Goal: Information Seeking & Learning: Compare options

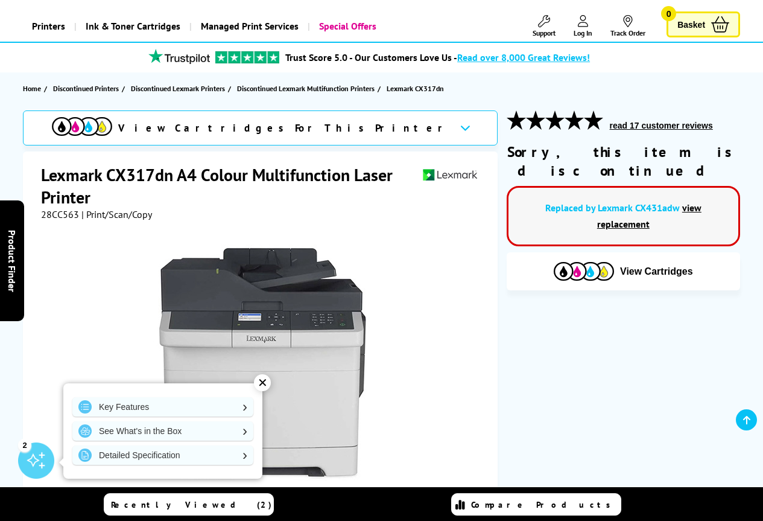
scroll to position [121, 0]
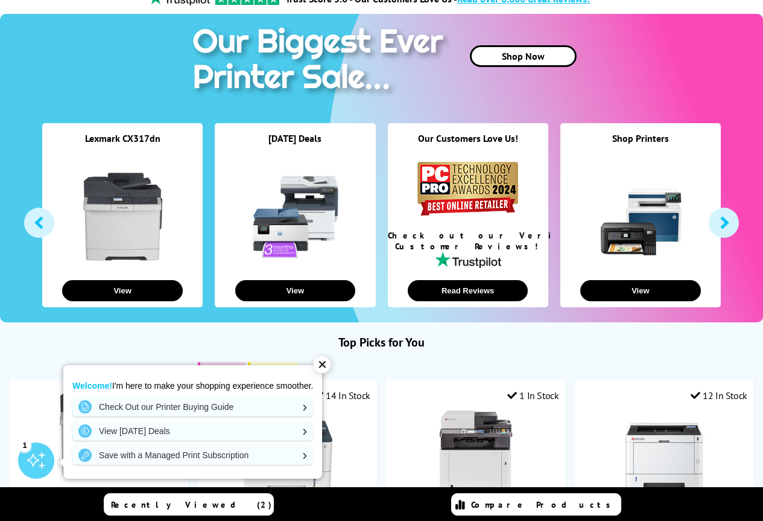
scroll to position [121, 0]
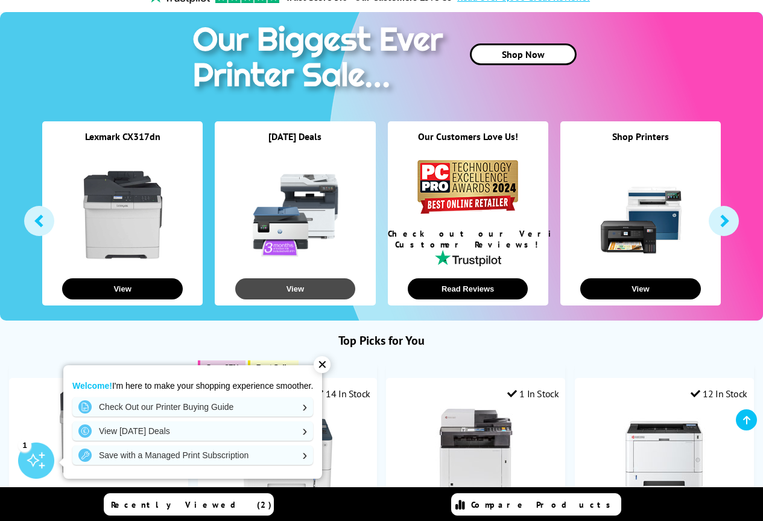
click at [299, 291] on button "View" at bounding box center [295, 288] width 121 height 21
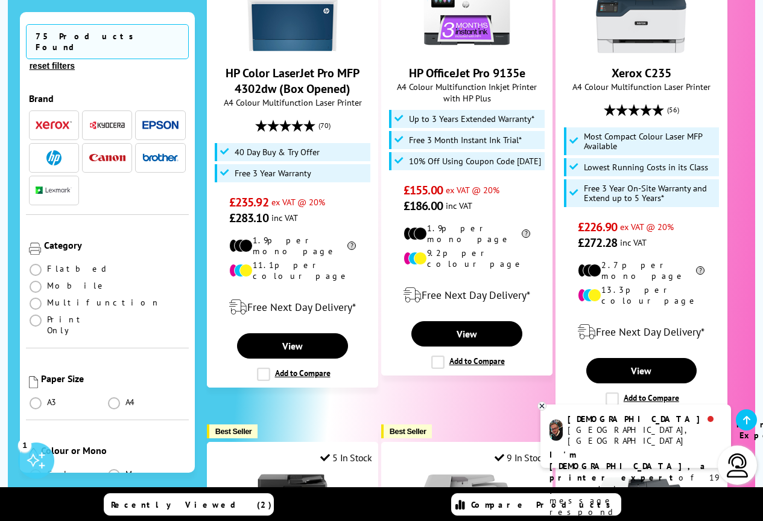
scroll to position [1508, 0]
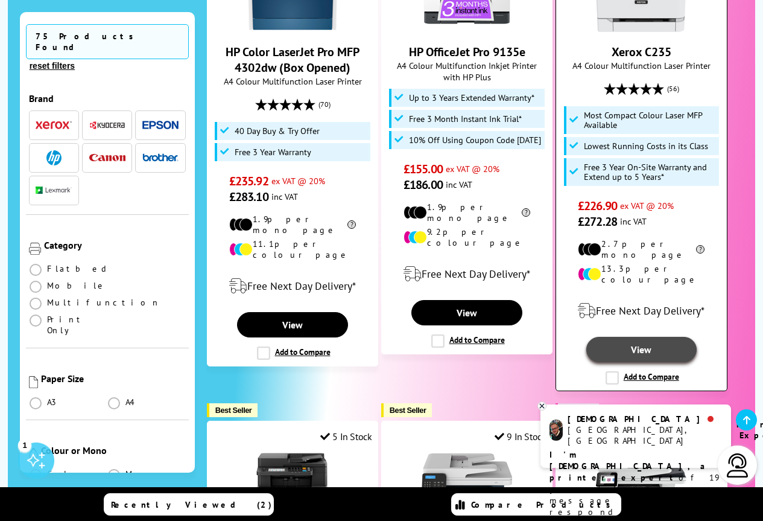
click at [646, 337] on link "View" at bounding box center [641, 349] width 110 height 25
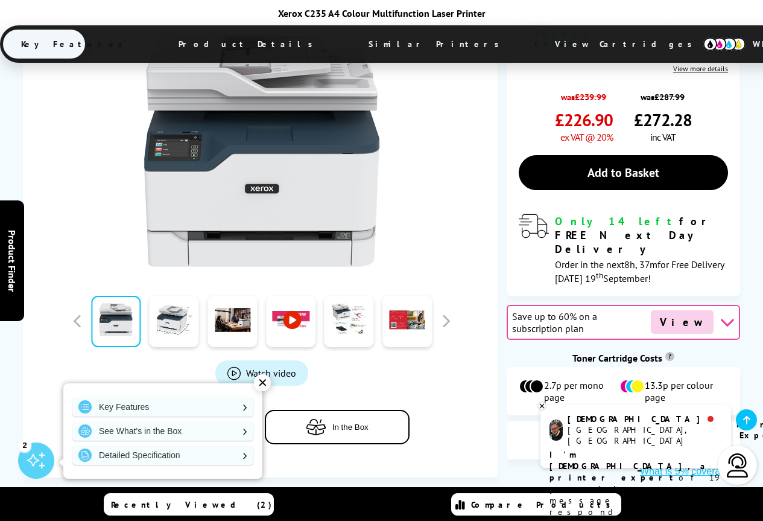
scroll to position [543, 0]
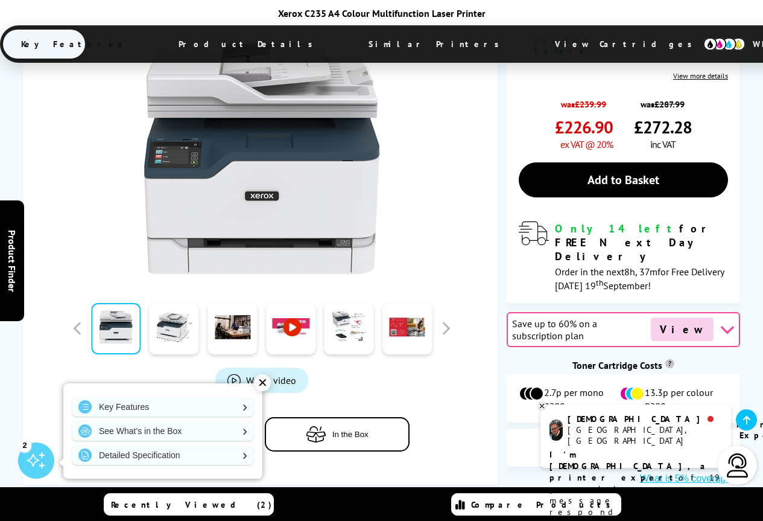
click at [325, 426] on icon "button" at bounding box center [316, 434] width 21 height 16
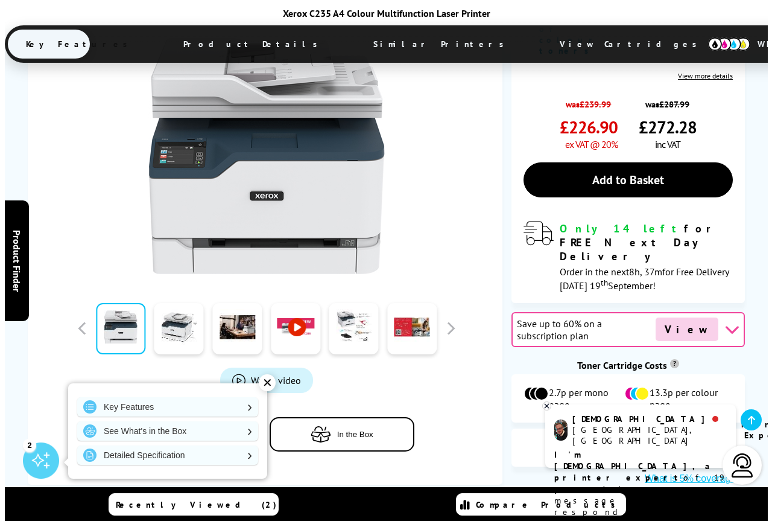
scroll to position [532, 0]
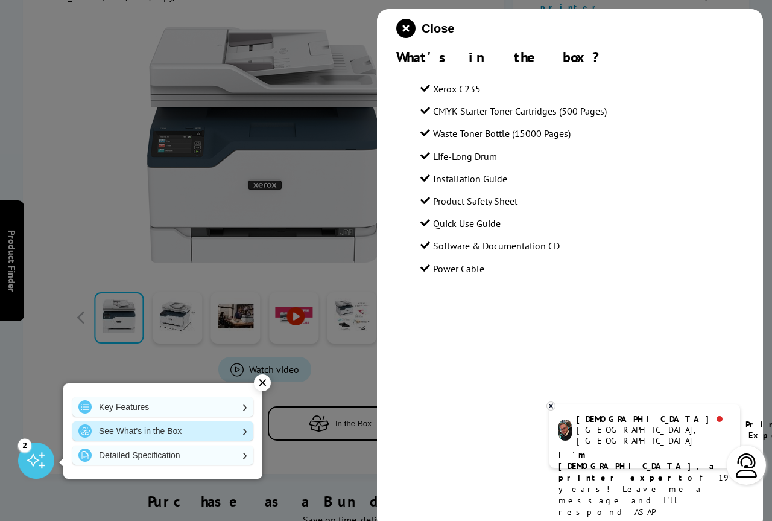
click at [247, 429] on link "See What's in the Box" at bounding box center [162, 430] width 181 height 19
click at [405, 26] on icon "close modal" at bounding box center [405, 28] width 19 height 19
click at [405, 27] on div at bounding box center [265, 145] width 302 height 236
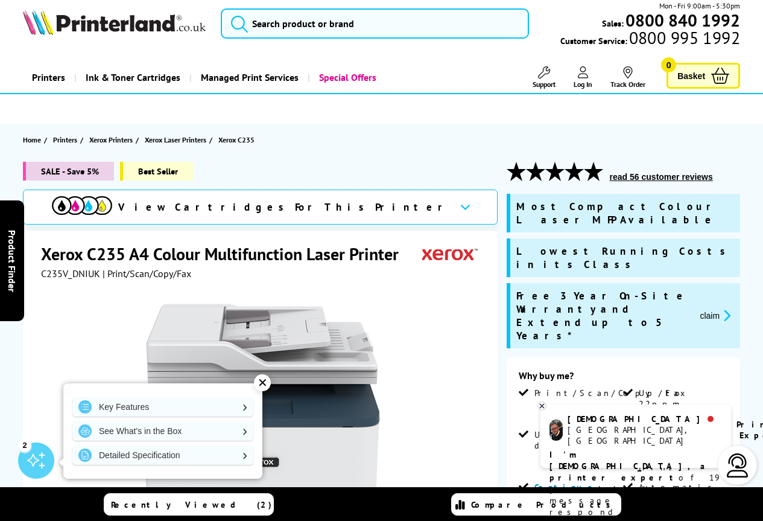
scroll to position [0, 0]
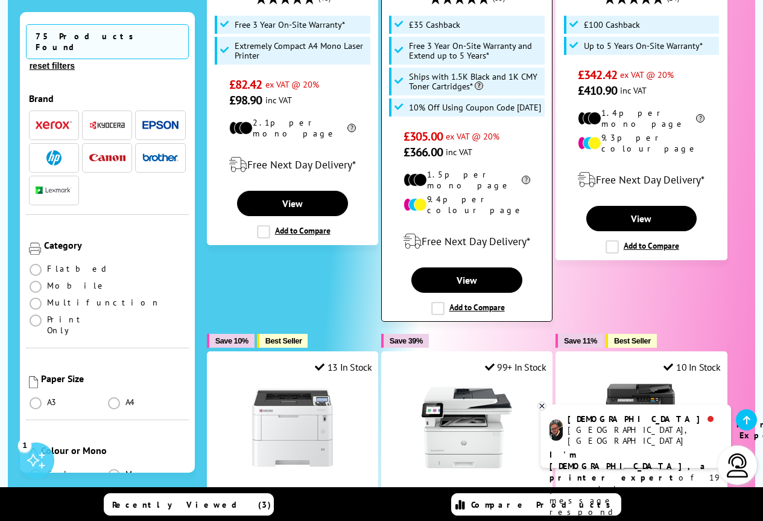
scroll to position [543, 0]
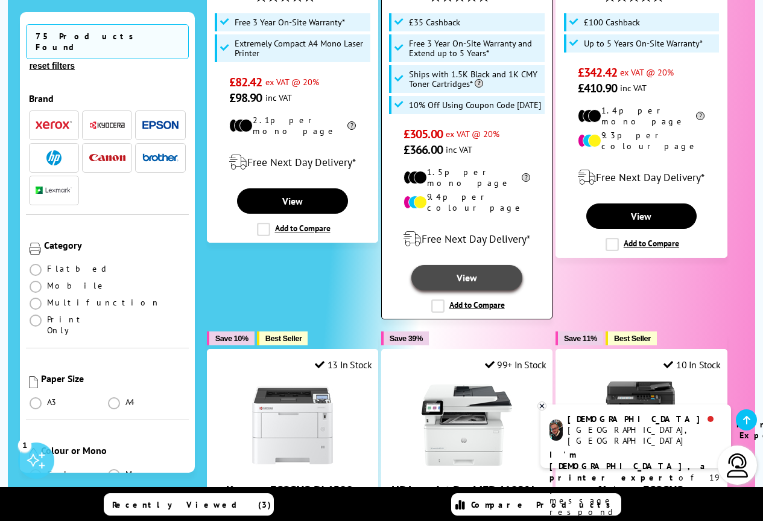
click at [467, 265] on link "View" at bounding box center [466, 277] width 110 height 25
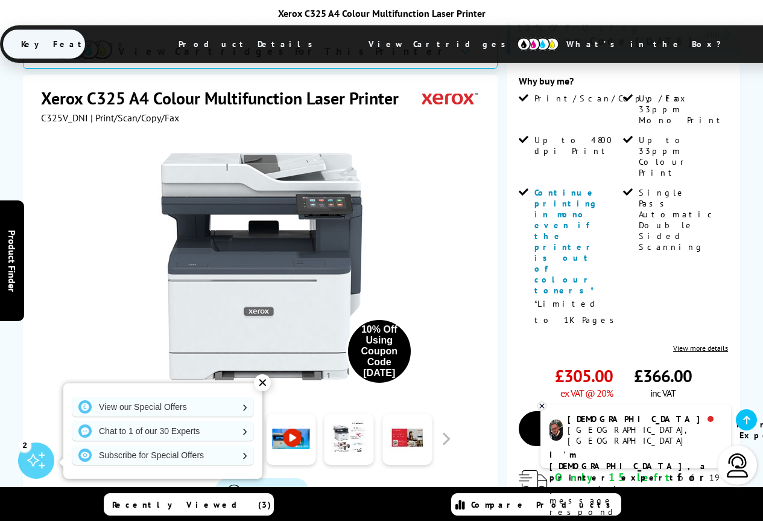
scroll to position [422, 0]
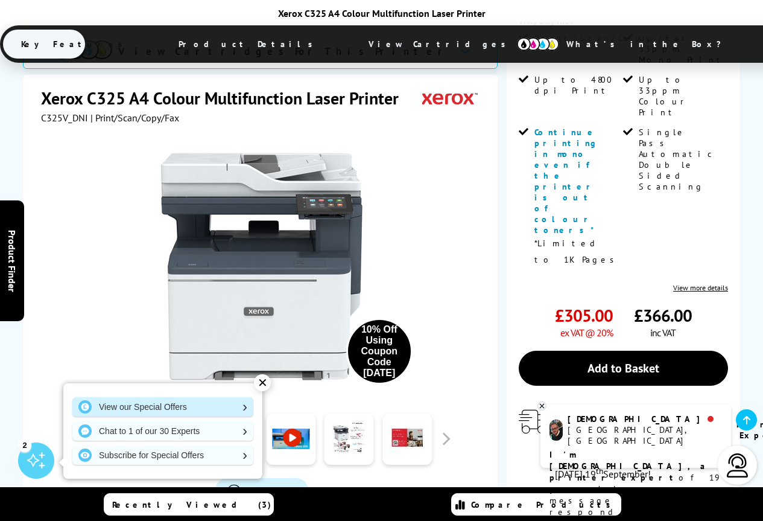
click at [241, 404] on link "View our Special Offers" at bounding box center [162, 406] width 181 height 19
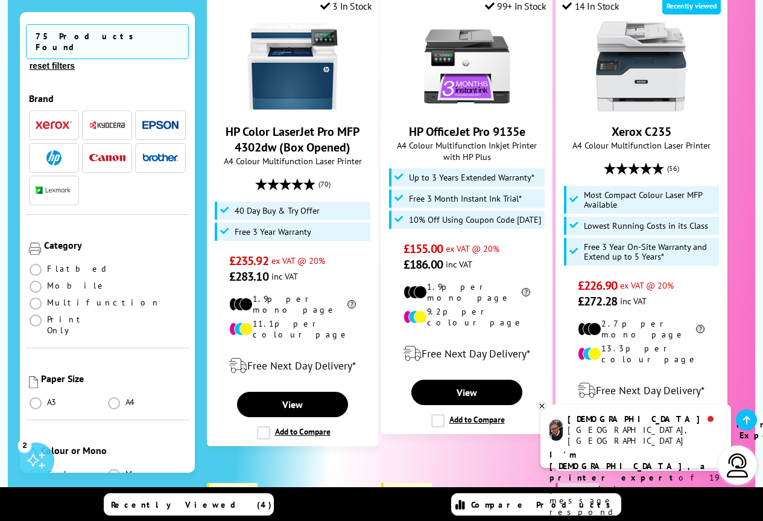
scroll to position [1448, 0]
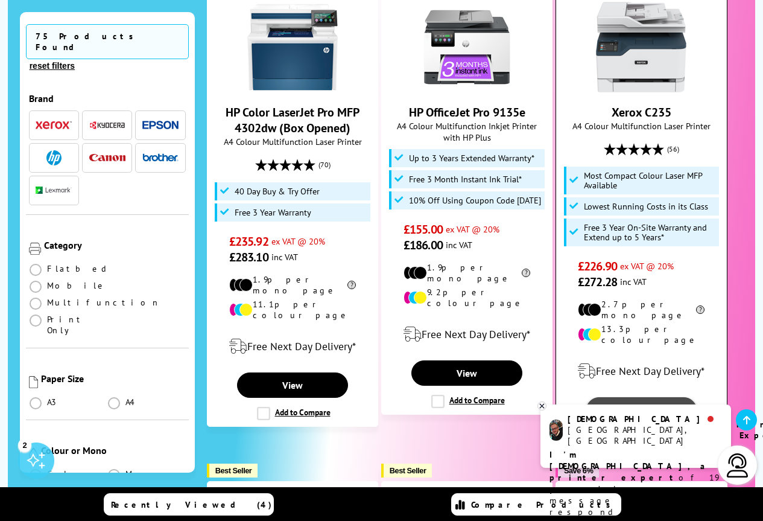
click at [641, 397] on link "View" at bounding box center [641, 409] width 110 height 25
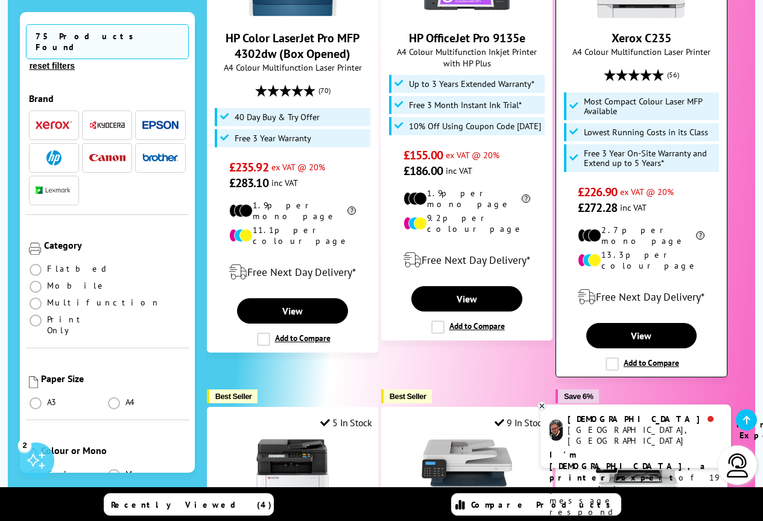
scroll to position [1508, 0]
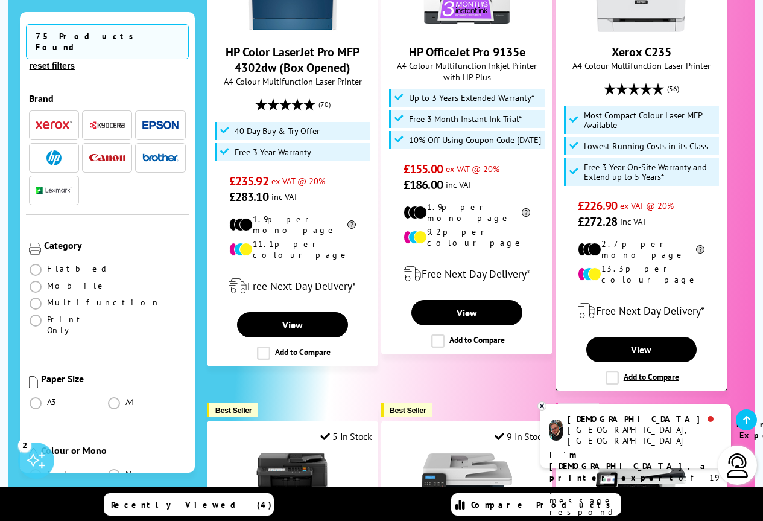
click at [656, 371] on label "Add to Compare" at bounding box center [643, 377] width 74 height 13
click at [0, 0] on input "Add to Compare" at bounding box center [0, 0] width 0 height 0
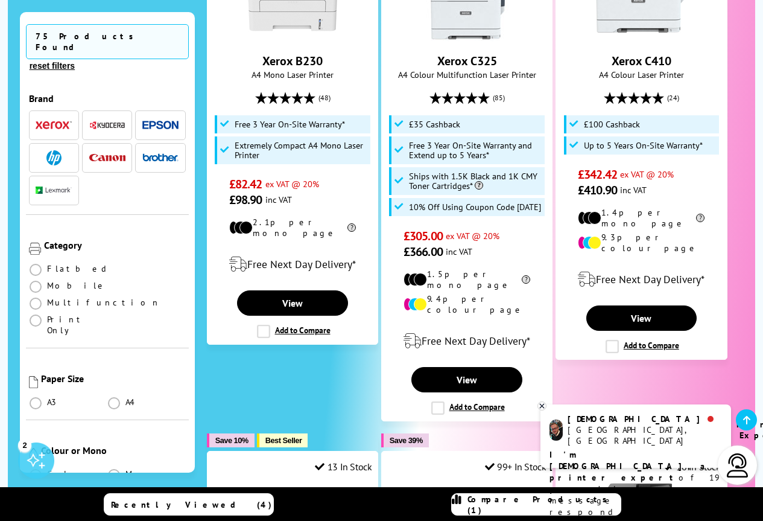
scroll to position [483, 0]
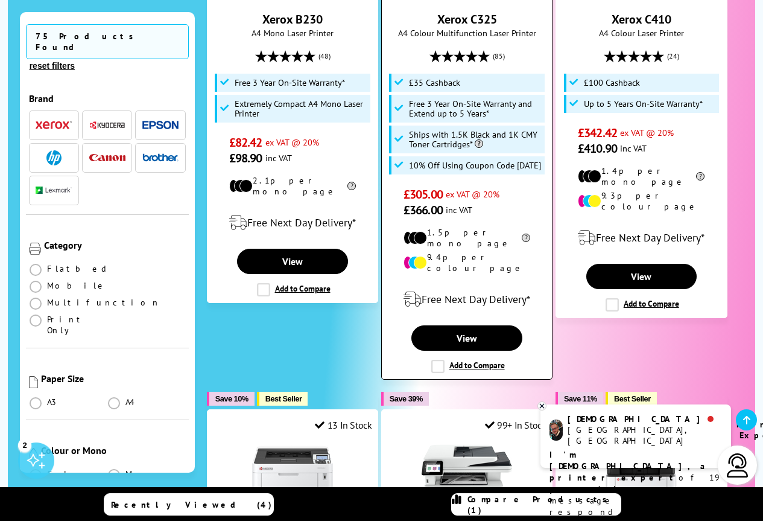
click at [486, 360] on label "Add to Compare" at bounding box center [468, 366] width 74 height 13
click at [0, 0] on input "Add to Compare" at bounding box center [0, 0] width 0 height 0
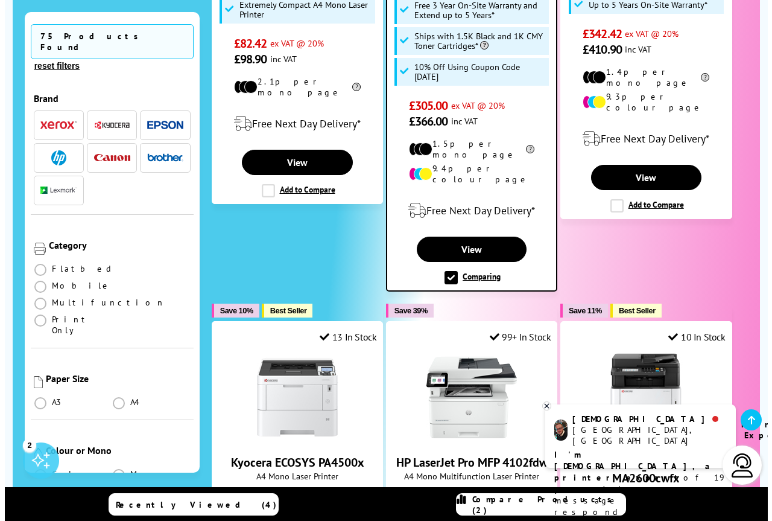
scroll to position [603, 0]
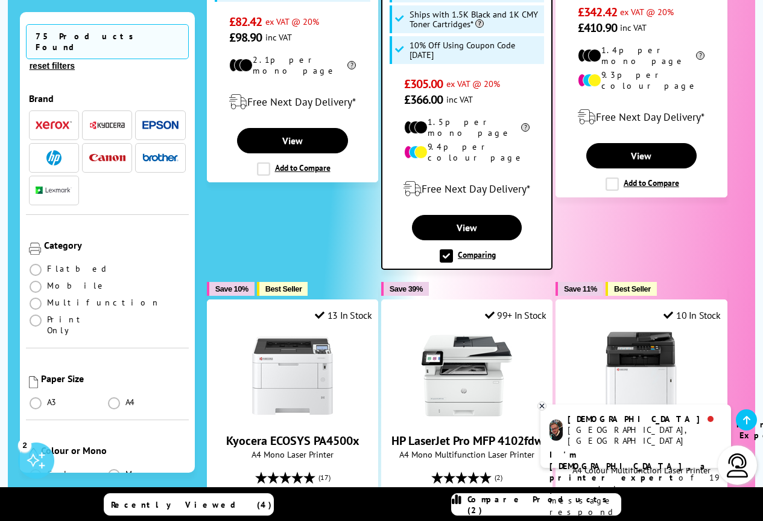
click at [577, 503] on span "Compare Products (2)" at bounding box center [544, 505] width 153 height 22
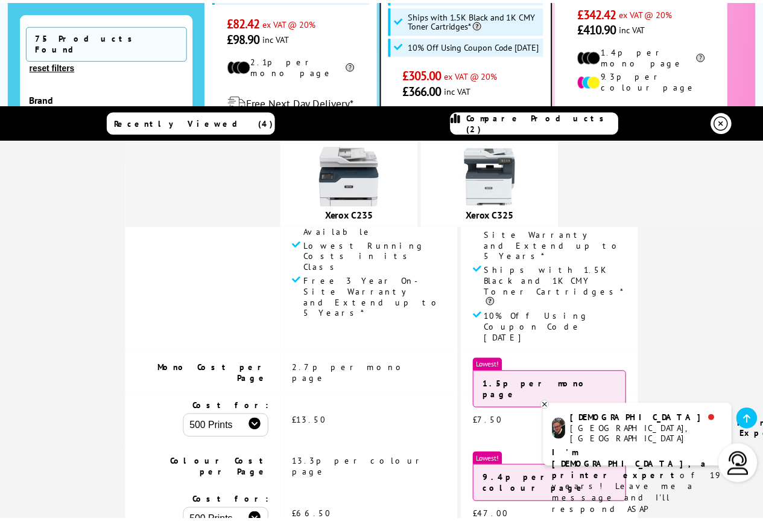
scroll to position [241, 0]
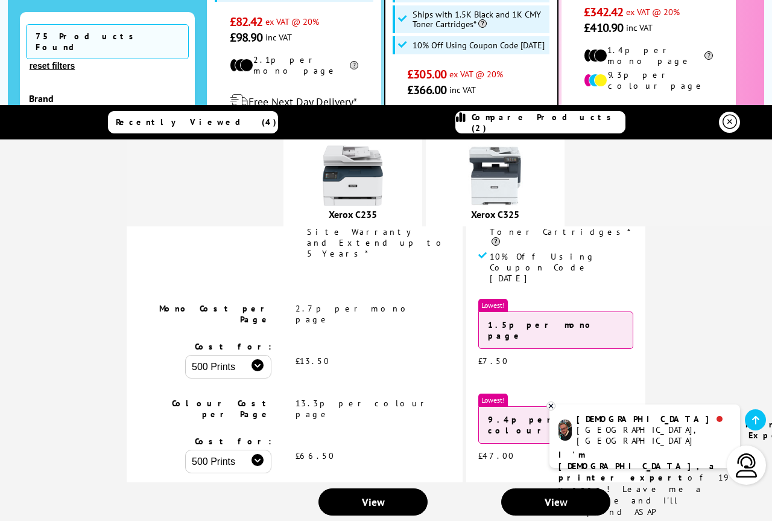
click at [551, 406] on icon at bounding box center [551, 406] width 4 height 4
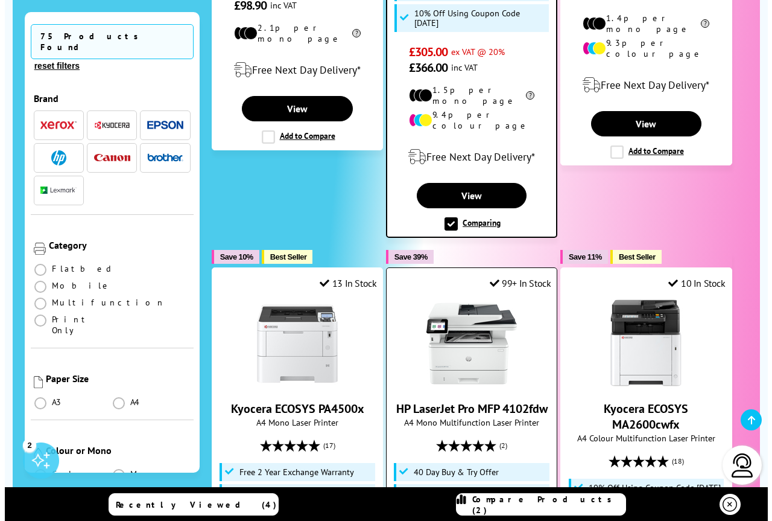
scroll to position [664, 0]
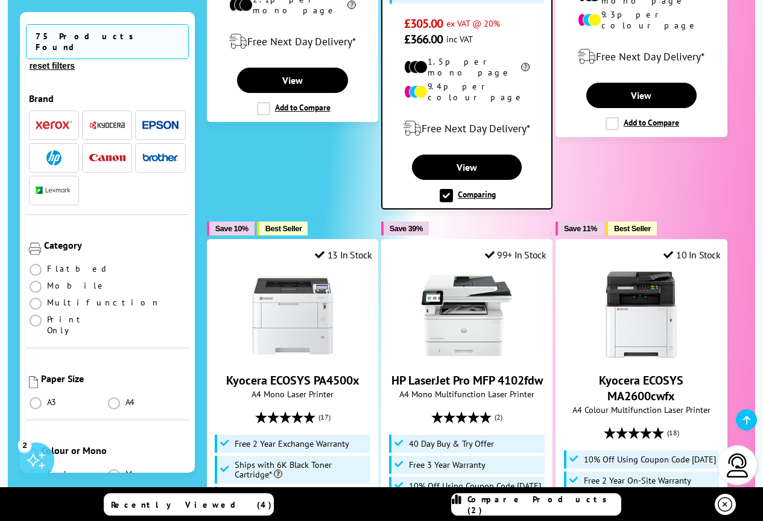
click at [563, 503] on span "Compare Products (2)" at bounding box center [544, 505] width 153 height 22
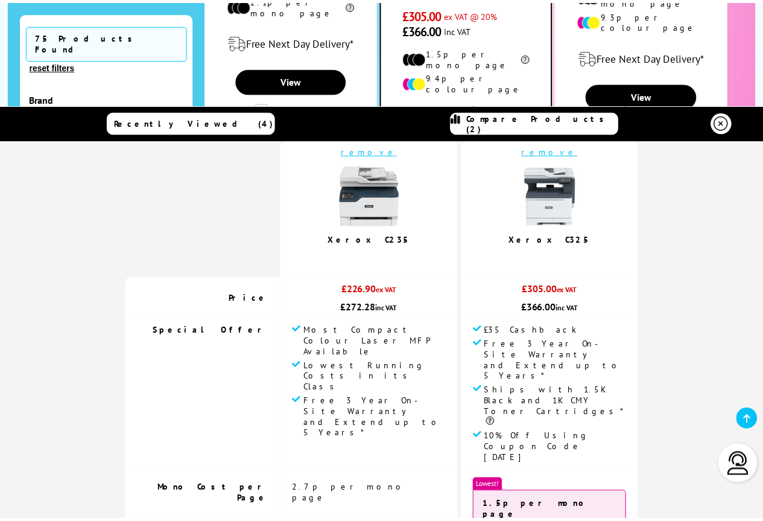
scroll to position [0, 0]
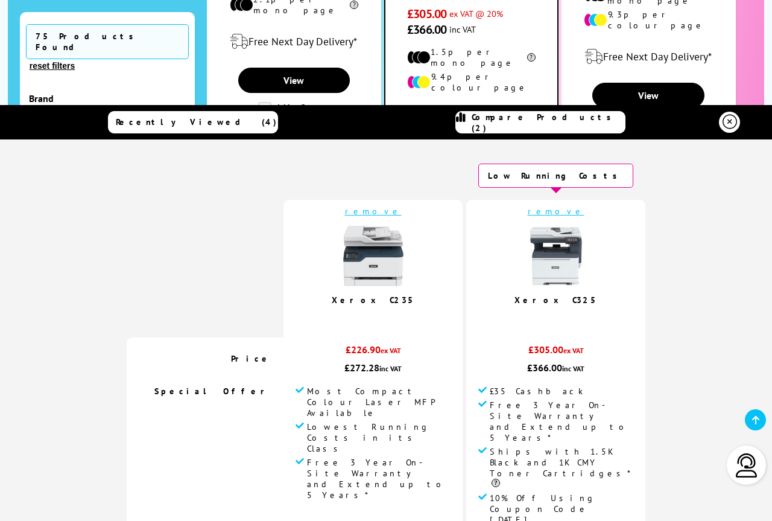
click at [723, 122] on icon at bounding box center [730, 122] width 14 height 14
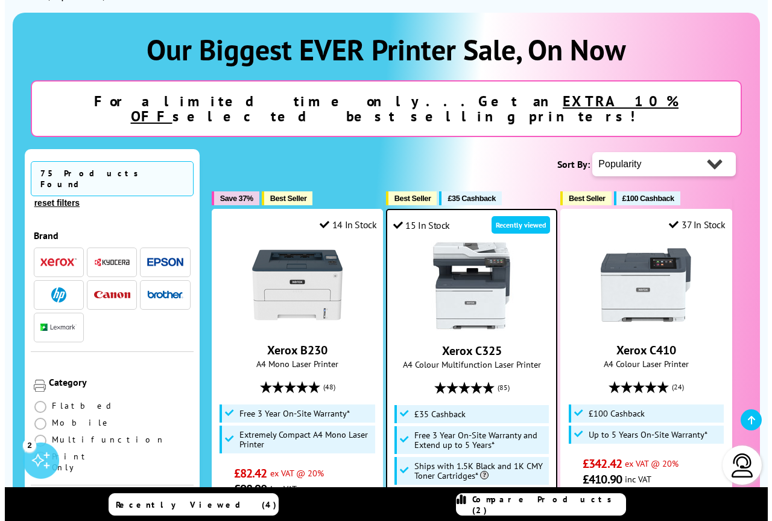
scroll to position [181, 0]
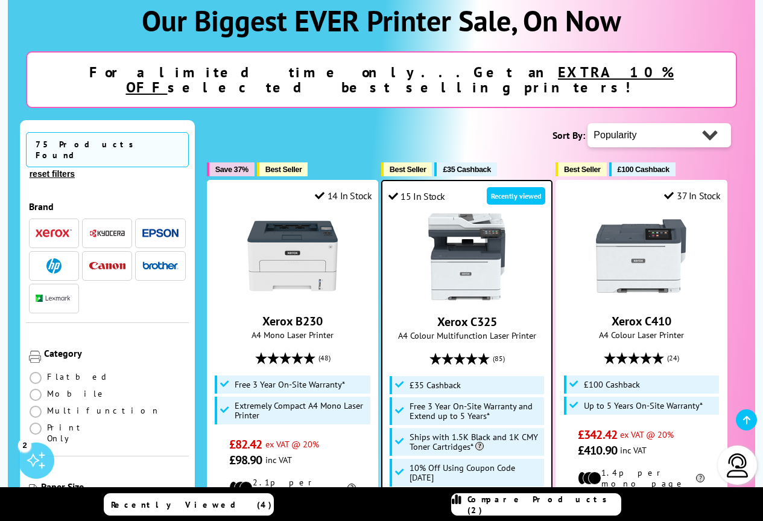
click at [580, 507] on span "Compare Products (2)" at bounding box center [544, 505] width 153 height 22
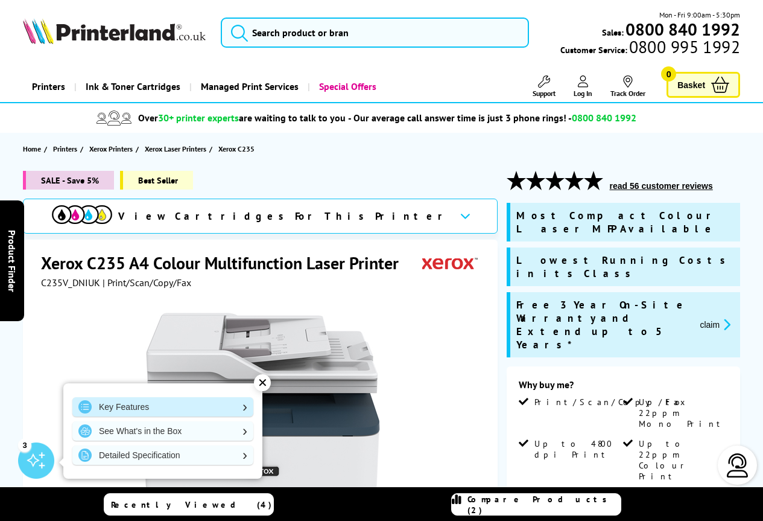
click at [247, 402] on link "Key Features" at bounding box center [162, 406] width 181 height 19
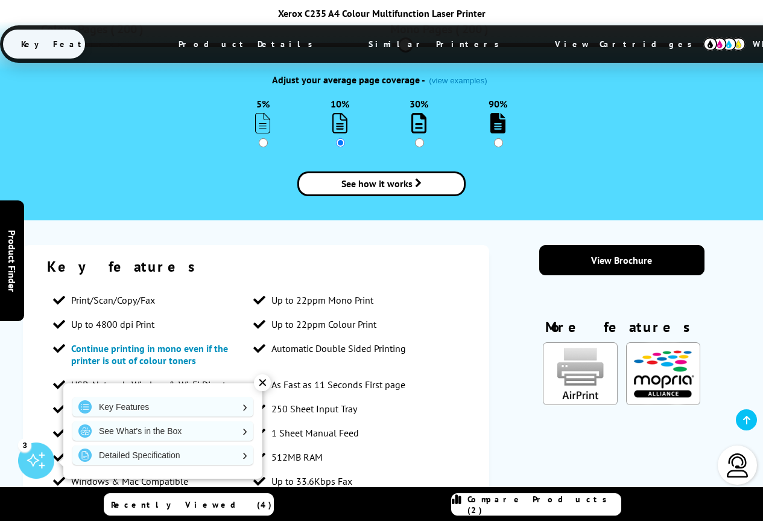
scroll to position [1879, 0]
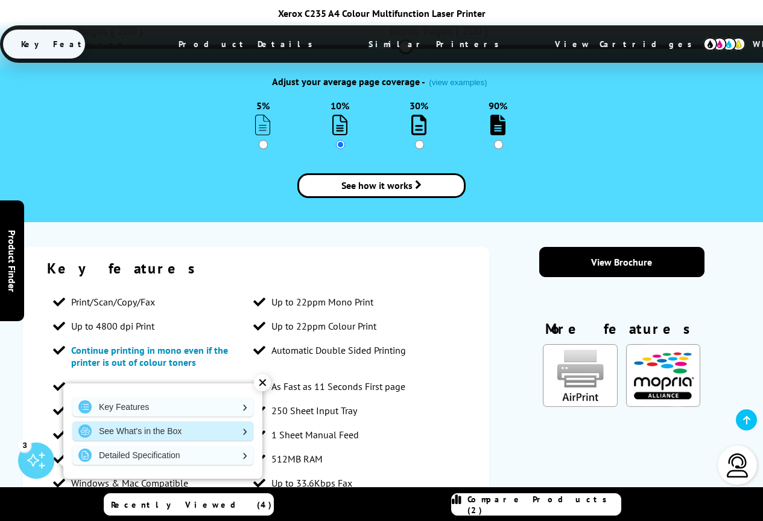
click at [244, 432] on link "See What's in the Box" at bounding box center [162, 430] width 181 height 19
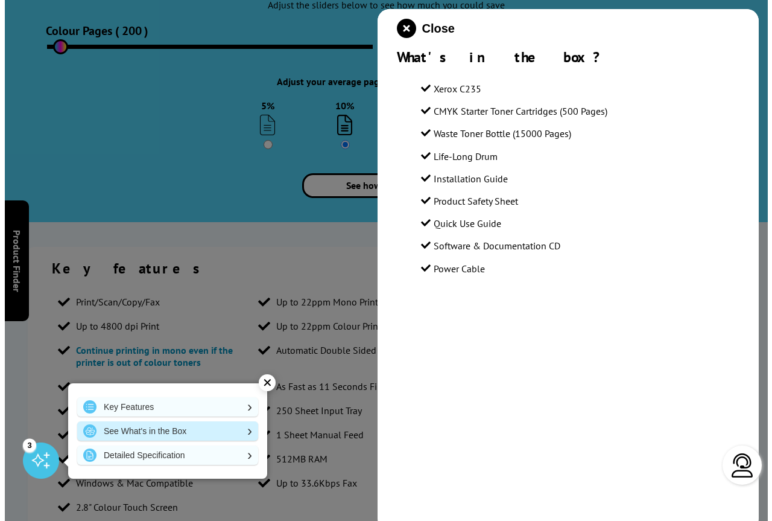
scroll to position [1868, 0]
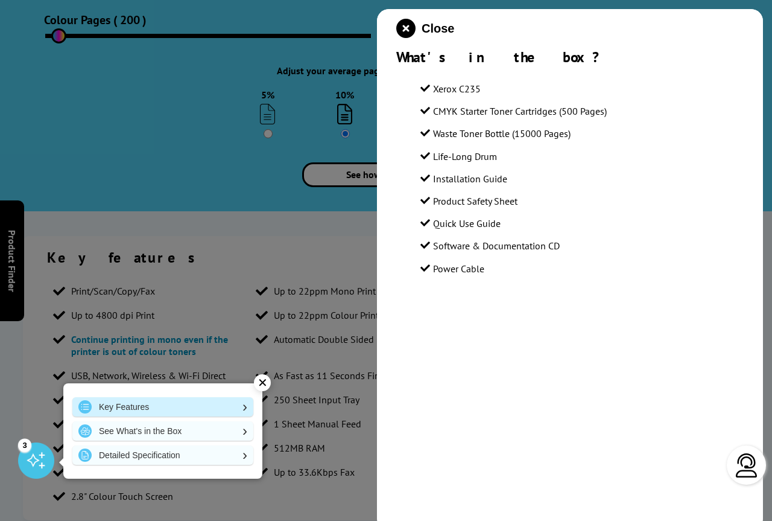
click at [246, 405] on link "Key Features" at bounding box center [162, 406] width 181 height 19
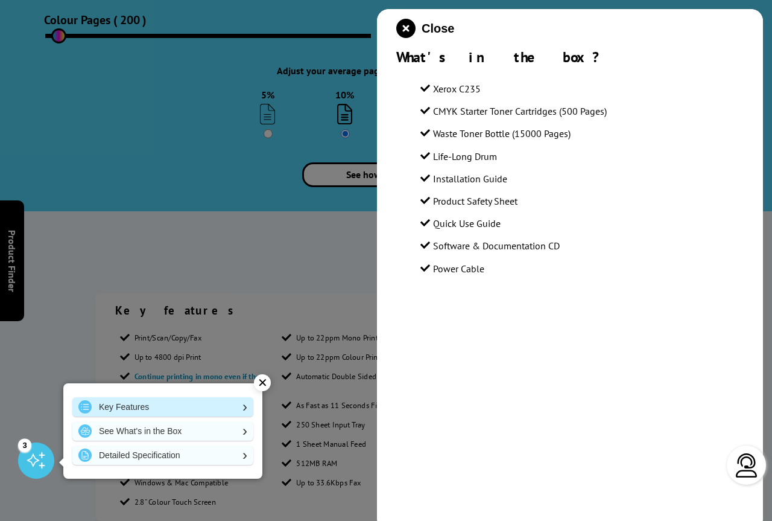
scroll to position [1823, 0]
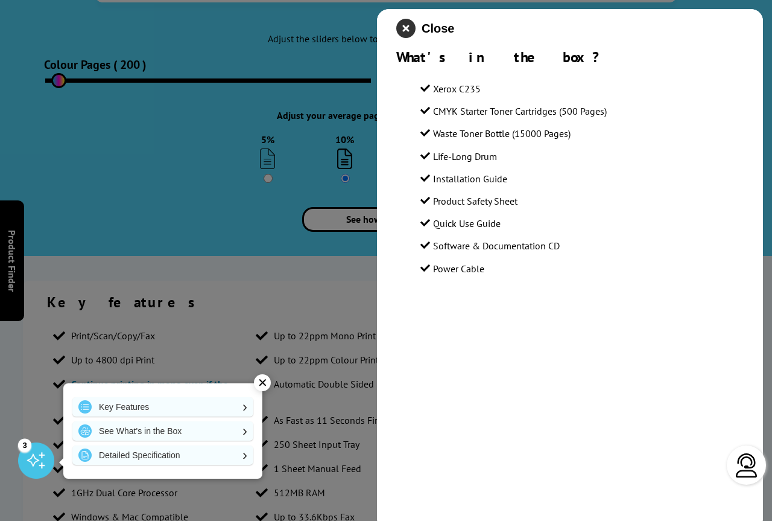
click at [406, 25] on icon "close modal" at bounding box center [405, 28] width 19 height 19
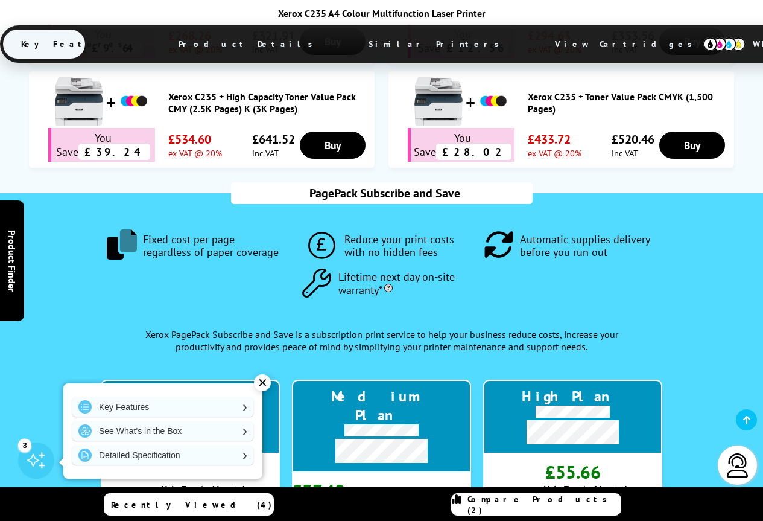
scroll to position [1110, 0]
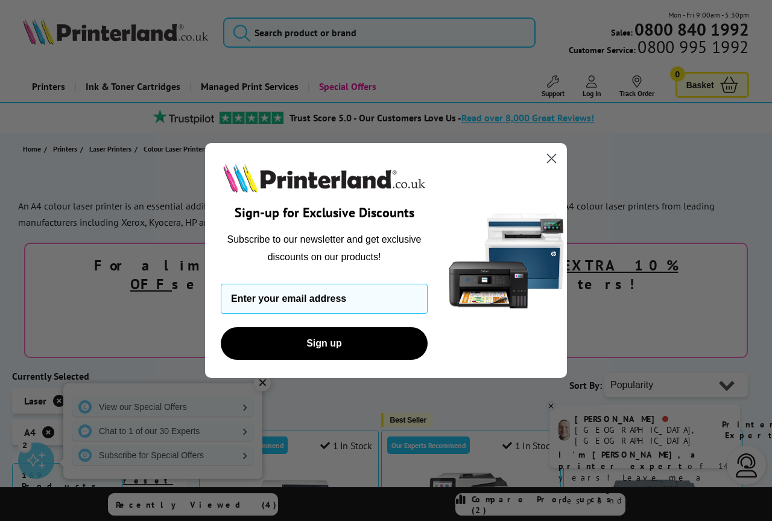
click at [551, 156] on circle "Close dialog" at bounding box center [552, 158] width 20 height 20
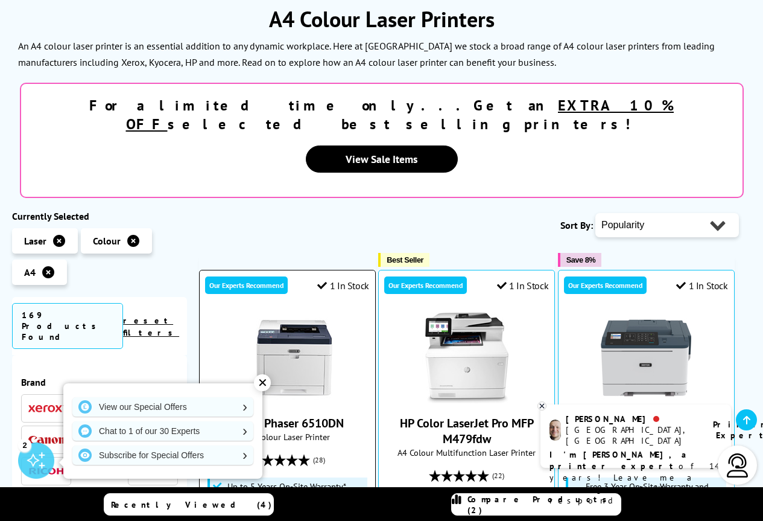
scroll to position [181, 0]
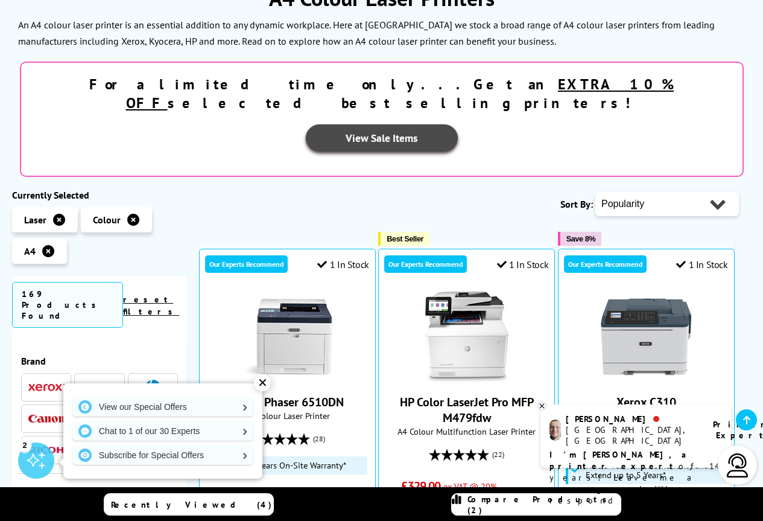
click at [458, 124] on link "View Sale Items" at bounding box center [382, 137] width 152 height 27
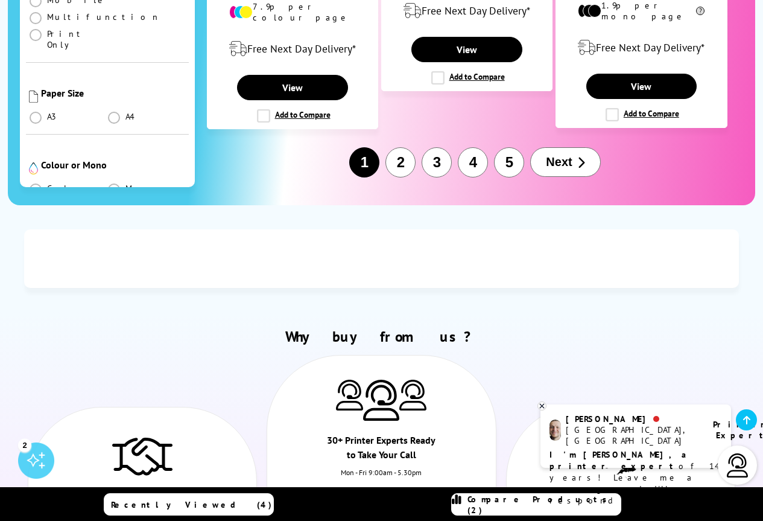
scroll to position [2232, 0]
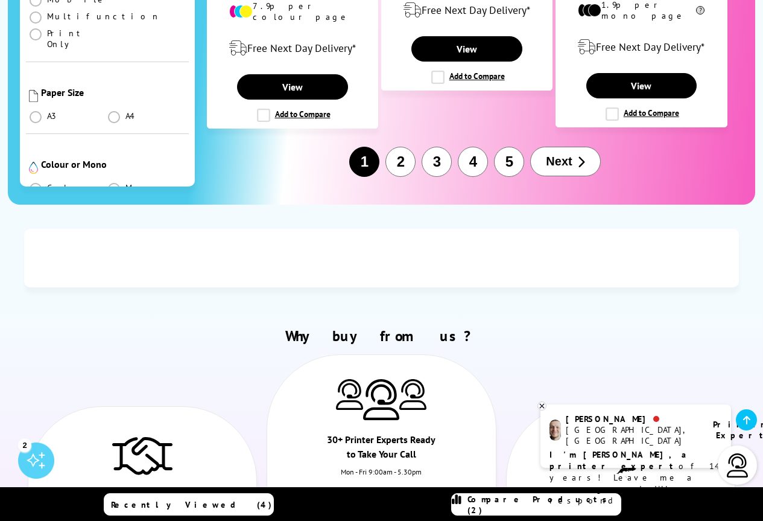
click at [651, 449] on p "I'm [PERSON_NAME], a printer expert of 14 years! Leave me a message and I'll re…" at bounding box center [636, 477] width 173 height 57
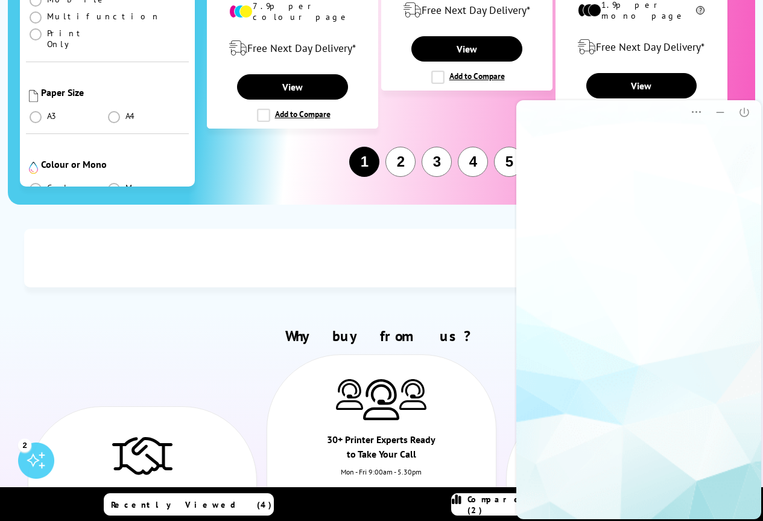
scroll to position [0, 0]
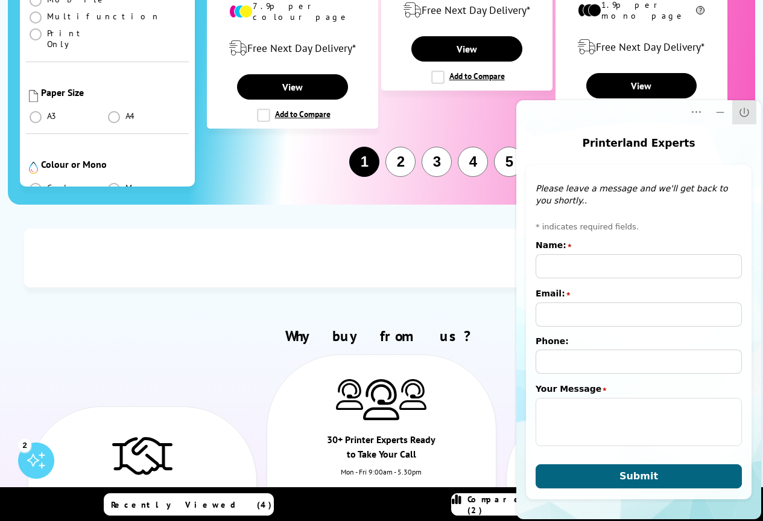
click at [743, 112] on icon "Close" at bounding box center [744, 112] width 12 height 12
